Goal: Check status

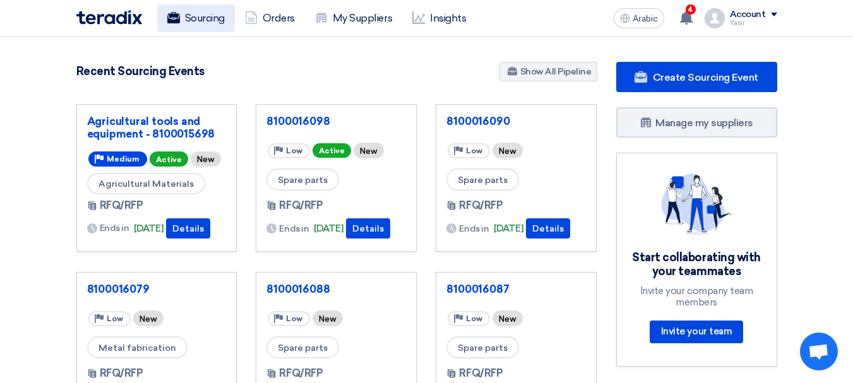
click at [196, 15] on font "Sourcing" at bounding box center [205, 18] width 40 height 12
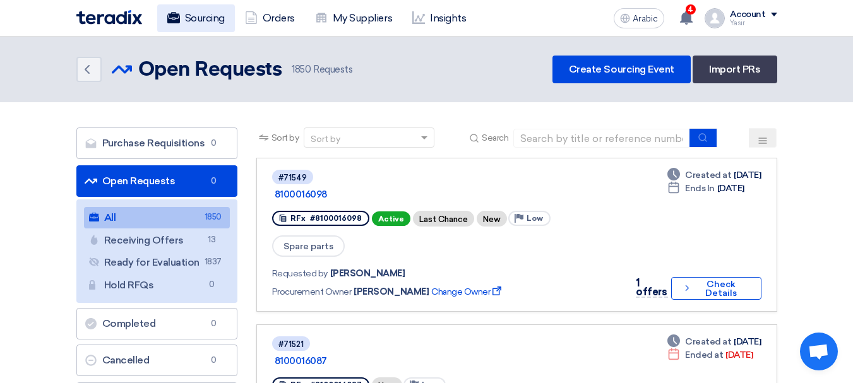
click at [191, 20] on font "Sourcing" at bounding box center [205, 18] width 40 height 12
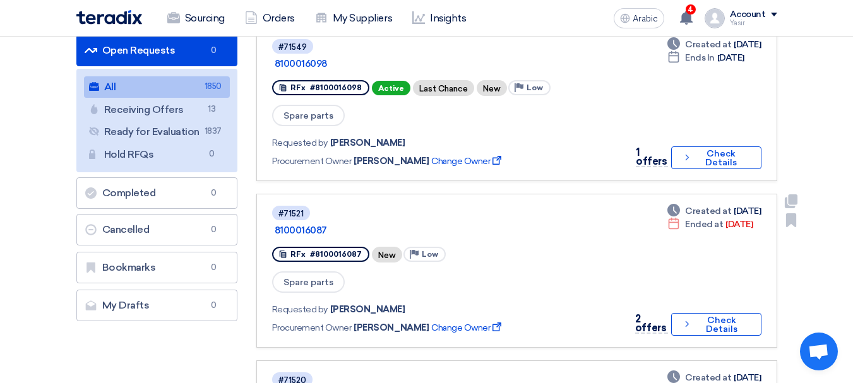
scroll to position [189, 0]
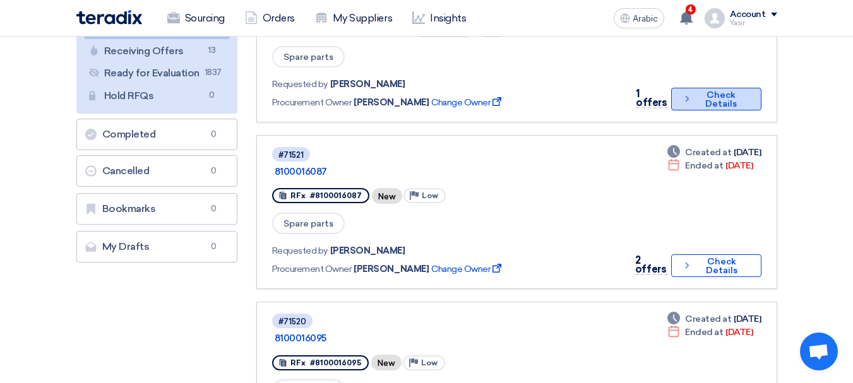
click at [695, 91] on font "Check Details" at bounding box center [721, 100] width 53 height 18
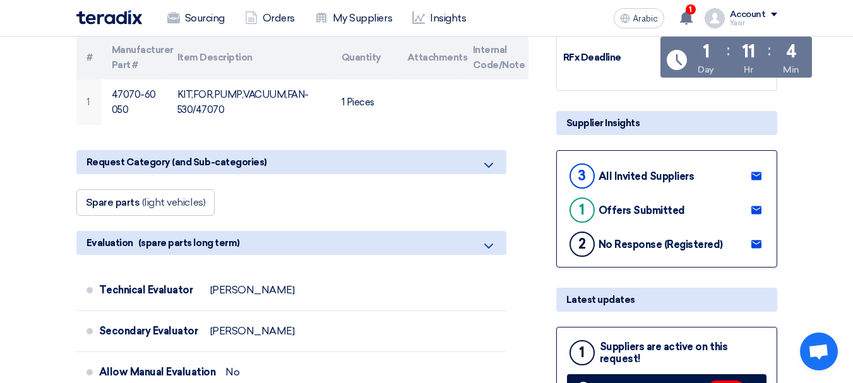
scroll to position [316, 0]
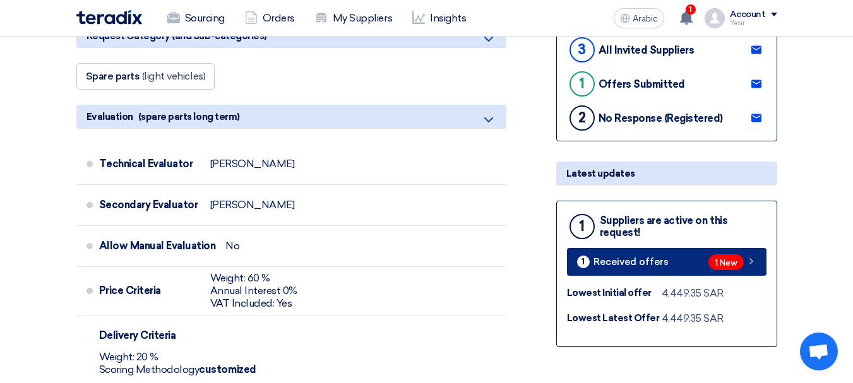
click at [716, 255] on span "1 New" at bounding box center [726, 263] width 35 height 16
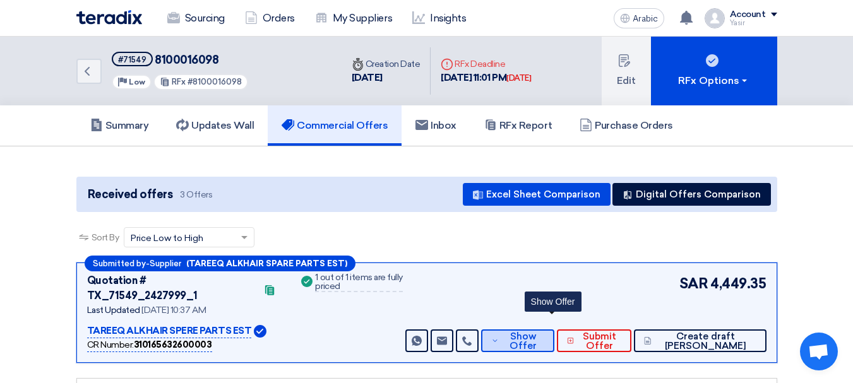
click at [554, 337] on button "Show Offer" at bounding box center [517, 341] width 73 height 23
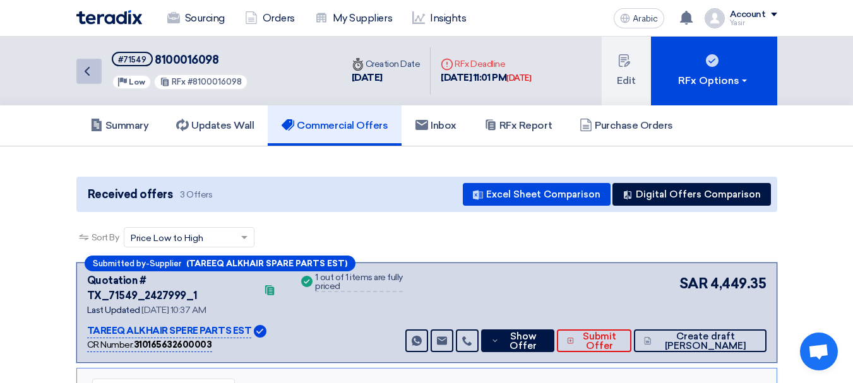
click at [89, 64] on icon "Back" at bounding box center [87, 71] width 15 height 15
